Goal: Task Accomplishment & Management: Use online tool/utility

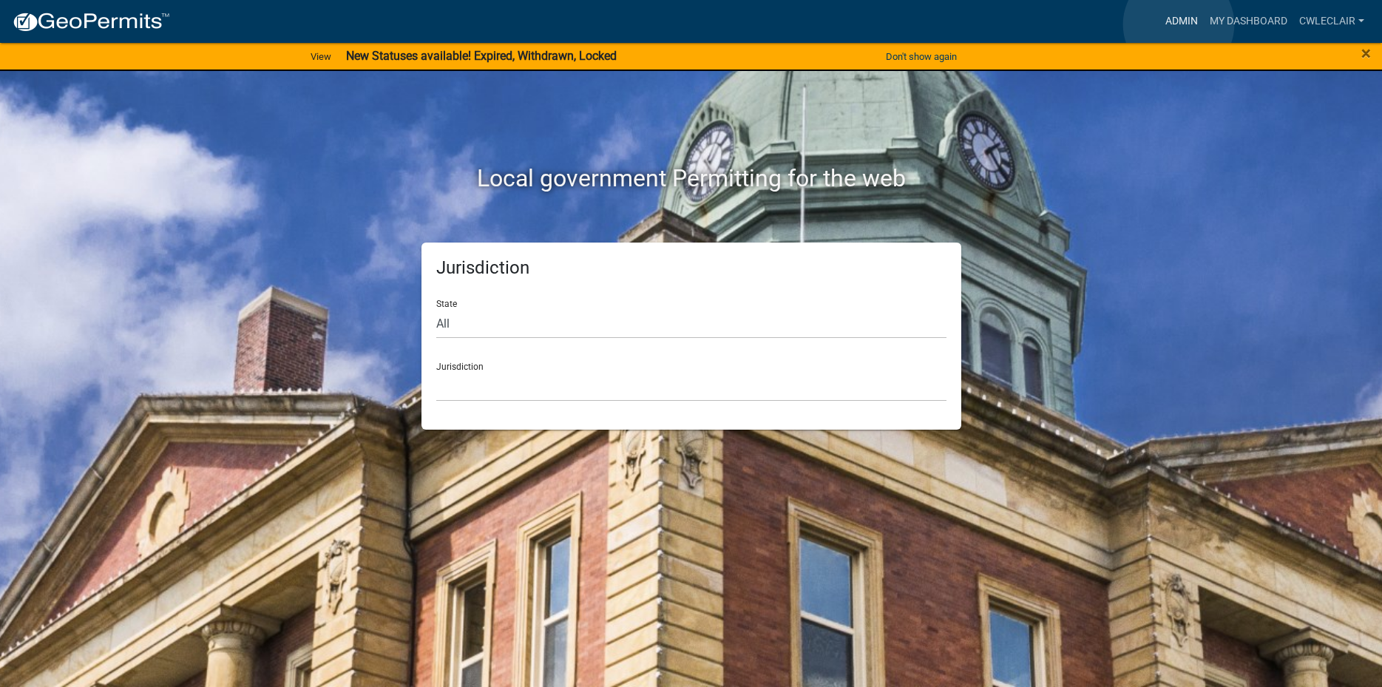
click at [1178, 24] on link "Admin" at bounding box center [1181, 21] width 44 height 28
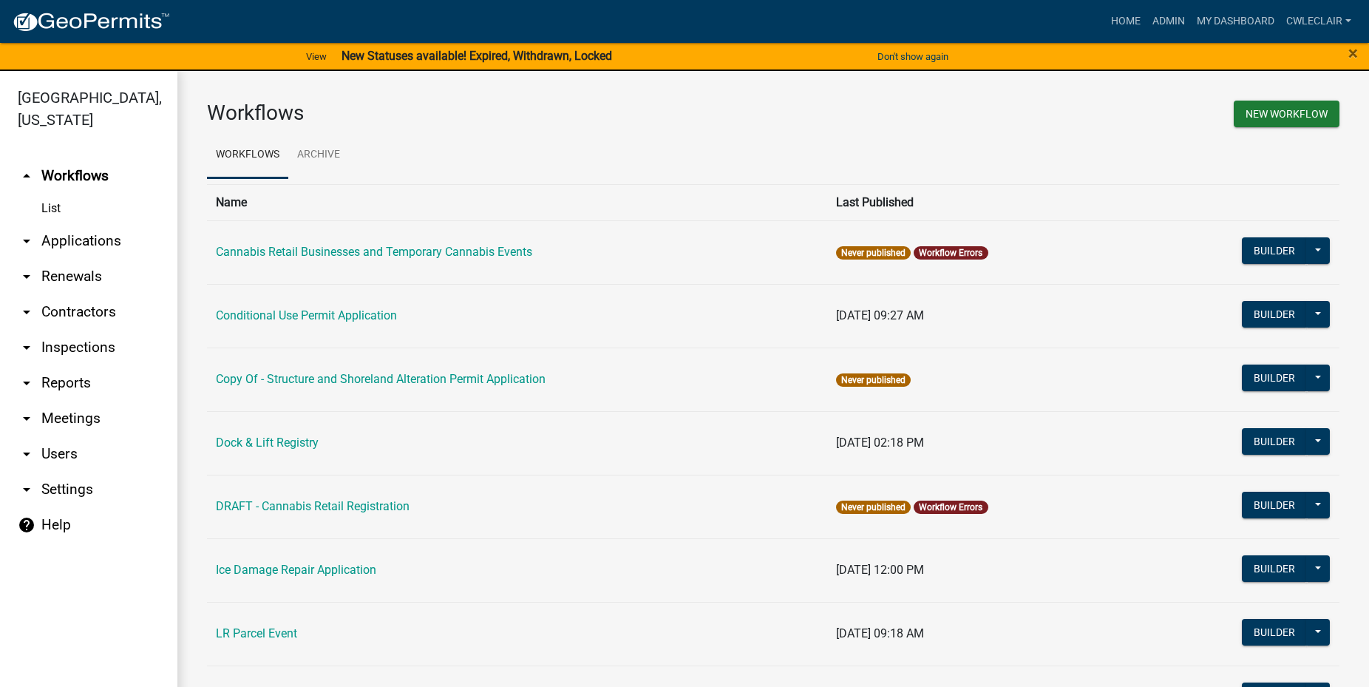
click at [86, 244] on link "arrow_drop_down Applications" at bounding box center [88, 240] width 177 height 35
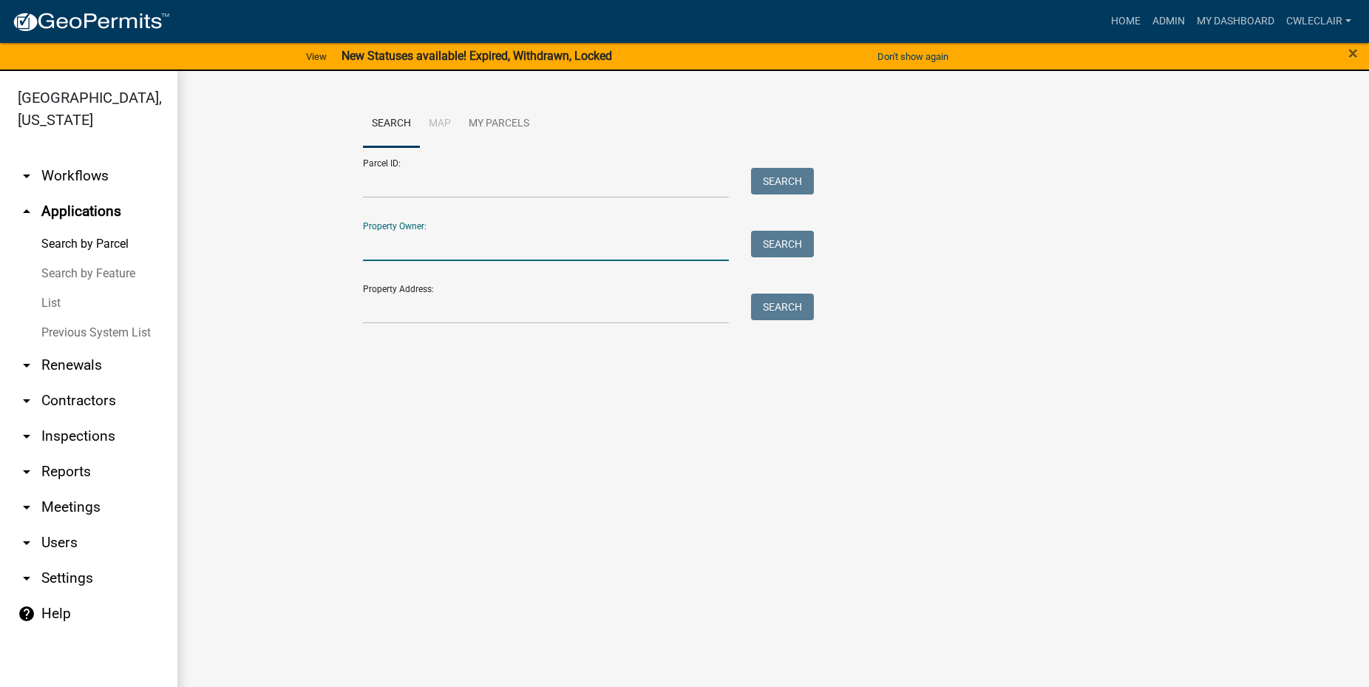
click at [409, 248] on input "Property Owner:" at bounding box center [546, 246] width 366 height 30
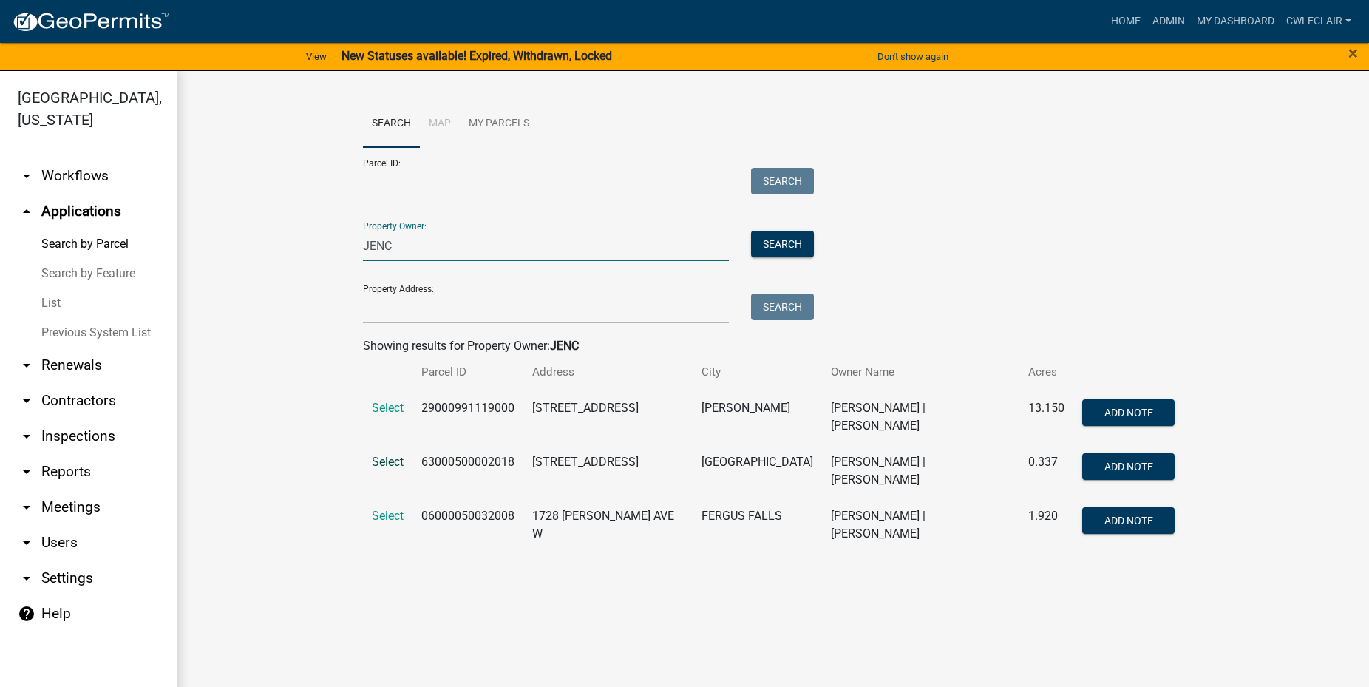
type input "JENC"
click at [376, 458] on span "Select" at bounding box center [388, 462] width 32 height 14
